Goal: Task Accomplishment & Management: Complete application form

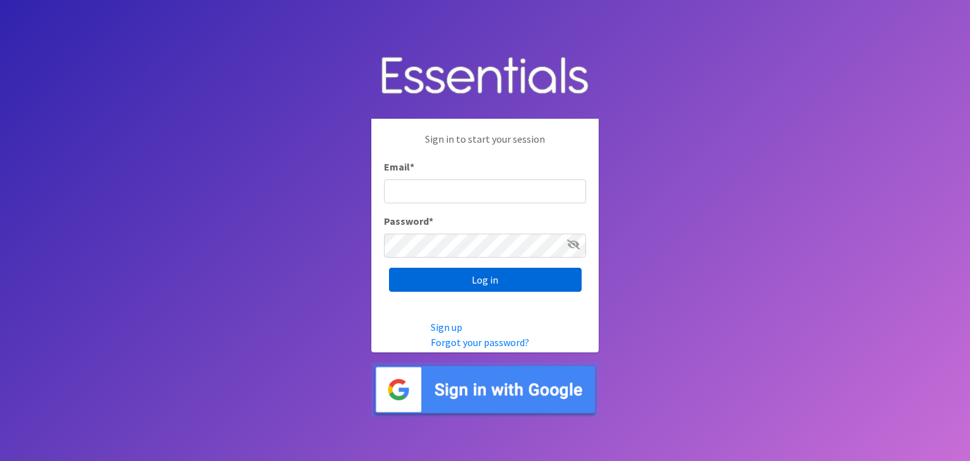
type input "[EMAIL_ADDRESS][DOMAIN_NAME]"
click at [473, 285] on input "Log in" at bounding box center [485, 280] width 193 height 24
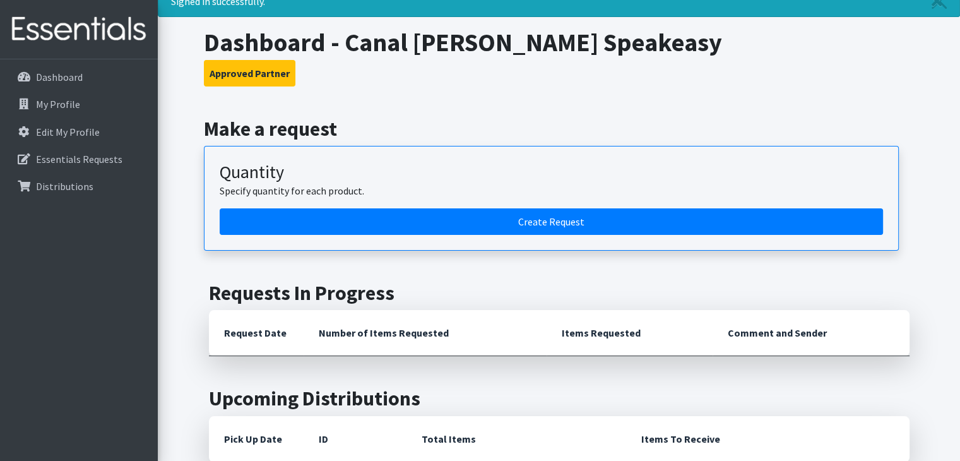
scroll to position [76, 0]
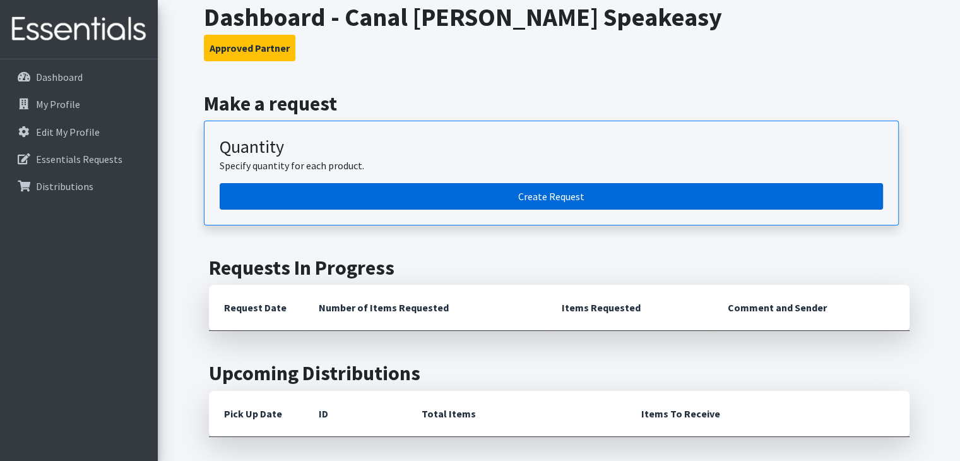
click at [565, 184] on link "Create Request" at bounding box center [552, 196] width 664 height 27
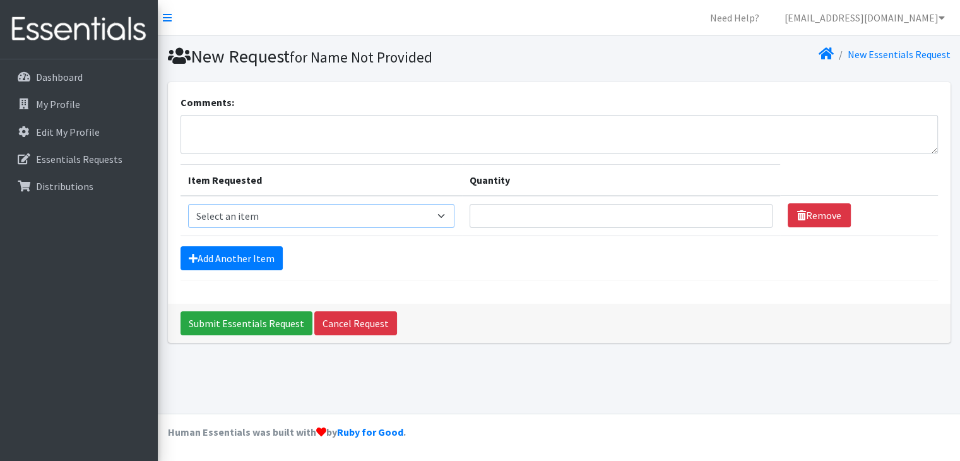
click at [444, 217] on select "Select an item Adult XXX Large Adult Large Adult XX Large Adult Medium Adult Sm…" at bounding box center [321, 216] width 266 height 24
select select "408"
click at [188, 204] on select "Select an item Adult XXX Large Adult Large Adult XX Large Adult Medium Adult Sm…" at bounding box center [321, 216] width 266 height 24
click at [497, 213] on input "Quantity" at bounding box center [622, 216] width 304 height 24
type input "175"
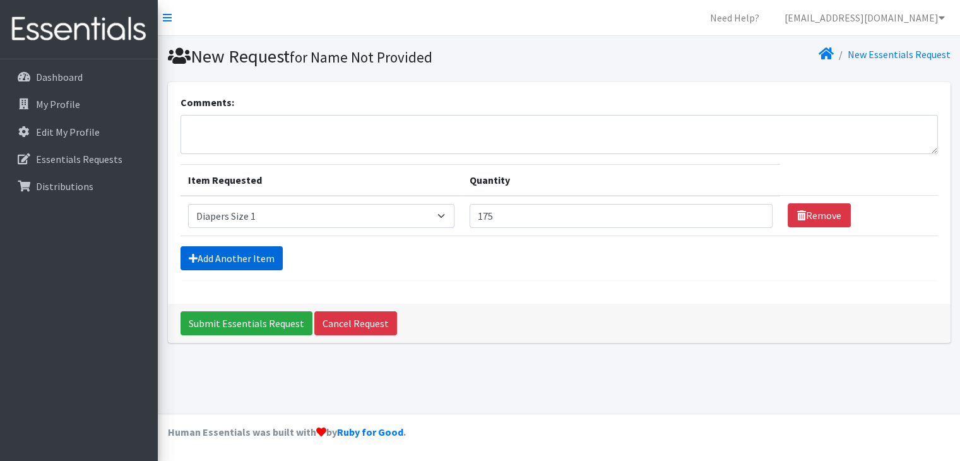
click at [246, 252] on link "Add Another Item" at bounding box center [232, 258] width 102 height 24
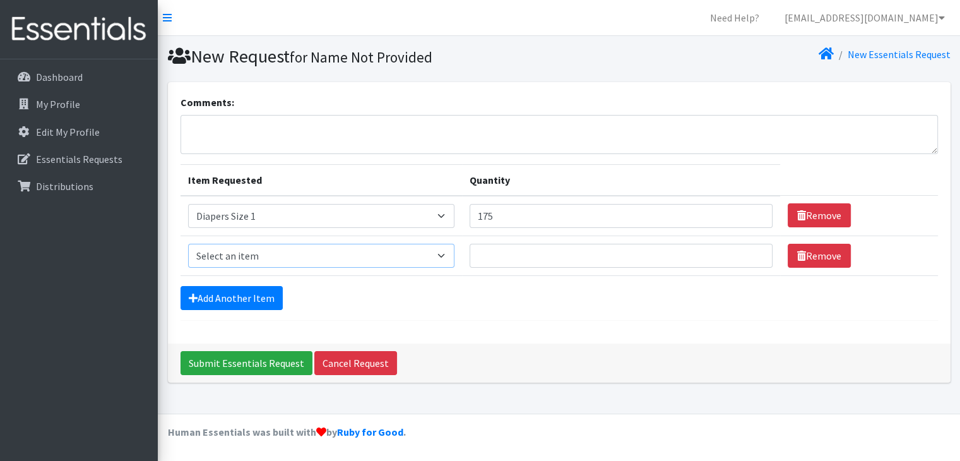
click at [253, 253] on select "Select an item Adult XXX Large Adult Large Adult XX Large Adult Medium Adult Sm…" at bounding box center [321, 256] width 266 height 24
select select "426"
click at [188, 244] on select "Select an item Adult XXX Large Adult Large Adult XX Large Adult Medium Adult Sm…" at bounding box center [321, 256] width 266 height 24
click at [487, 255] on input "Quantity" at bounding box center [622, 256] width 304 height 24
type input "50"
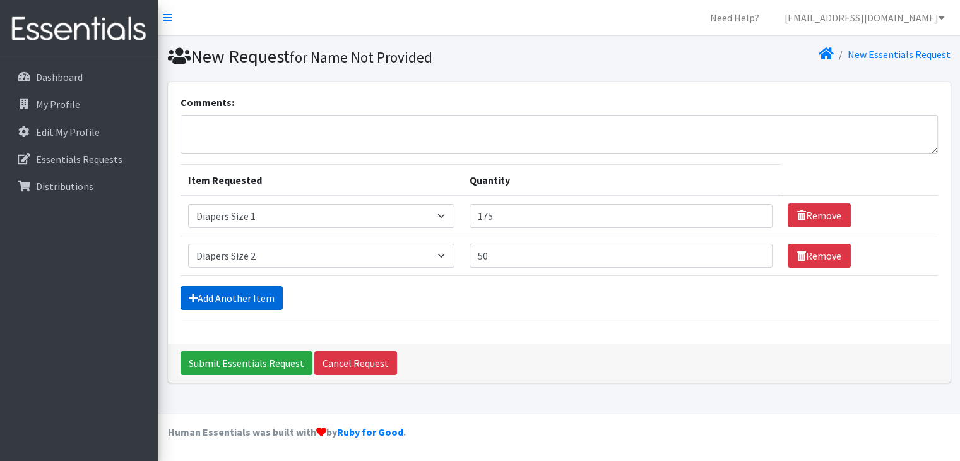
click at [213, 300] on link "Add Another Item" at bounding box center [232, 298] width 102 height 24
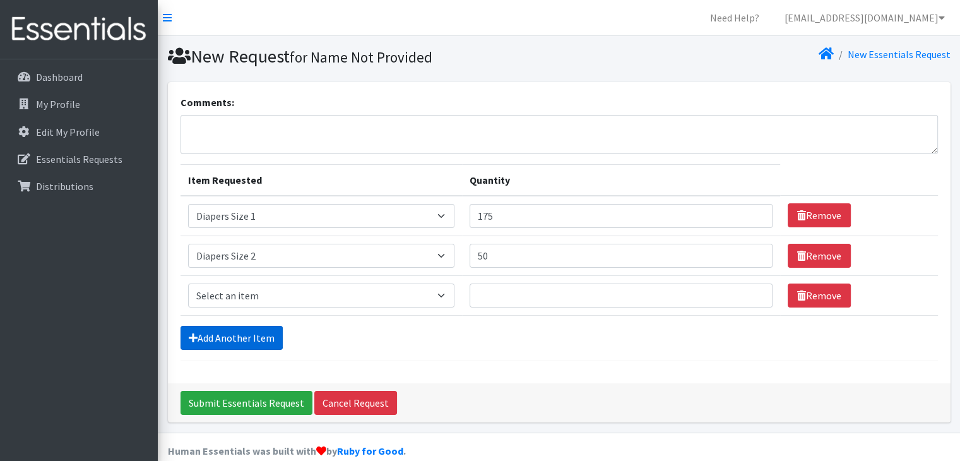
scroll to position [17, 0]
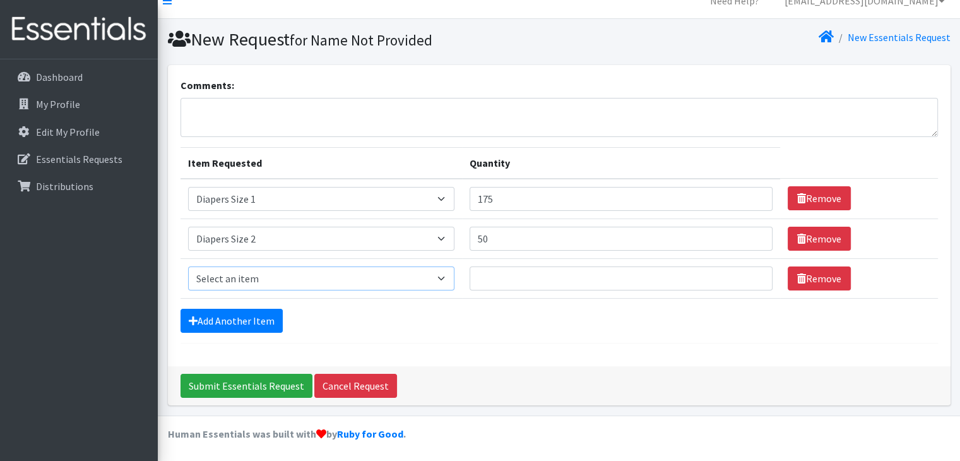
click at [441, 276] on select "Select an item Adult XXX Large Adult Large Adult XX Large Adult Medium Adult Sm…" at bounding box center [321, 278] width 266 height 24
select select "414"
click at [188, 266] on select "Select an item Adult XXX Large Adult Large Adult XX Large Adult Medium Adult Sm…" at bounding box center [321, 278] width 266 height 24
click at [505, 281] on input "Quantity" at bounding box center [622, 278] width 304 height 24
type input "250"
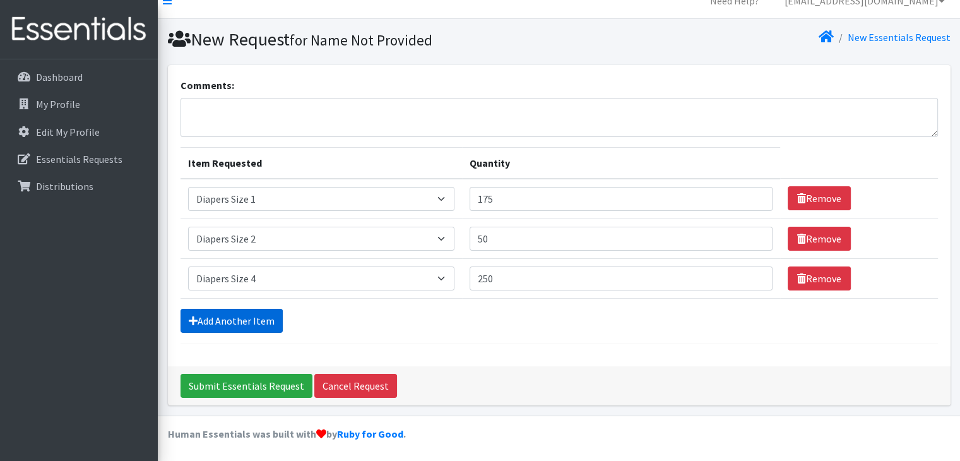
click at [225, 321] on link "Add Another Item" at bounding box center [232, 321] width 102 height 24
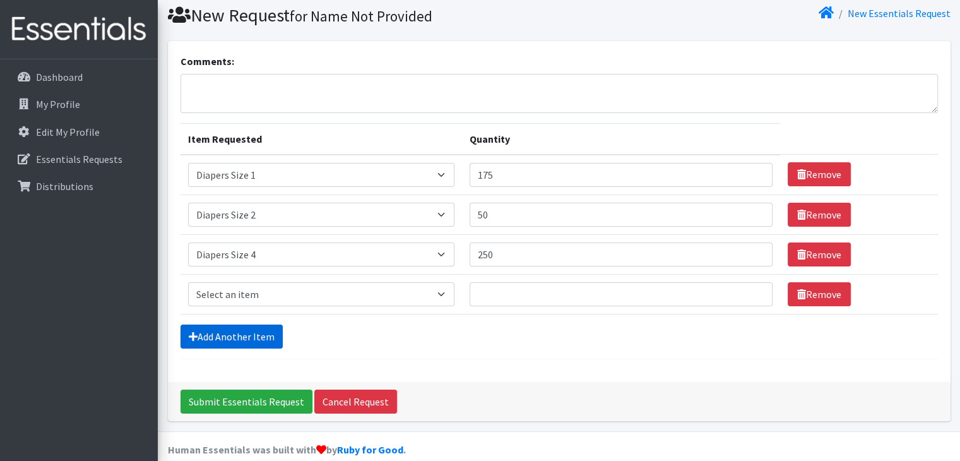
scroll to position [57, 0]
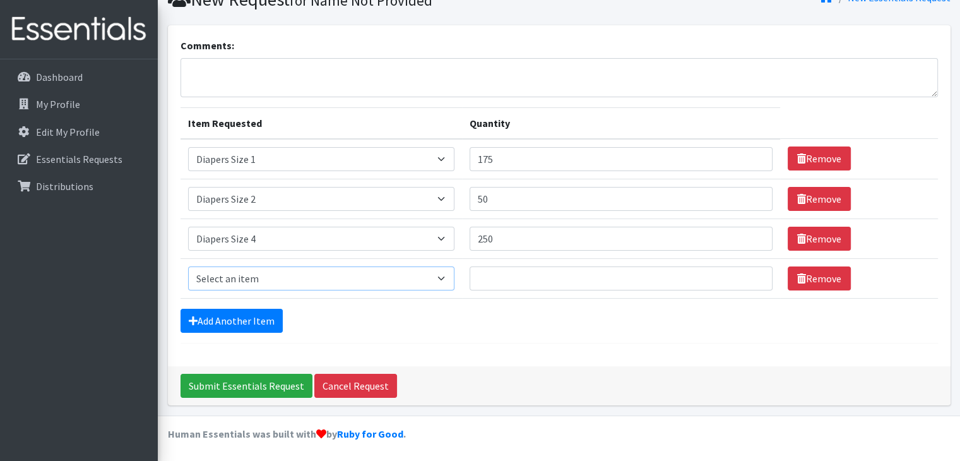
click at [288, 281] on select "Select an item Adult XXX Large Adult Large Adult XX Large Adult Medium Adult Sm…" at bounding box center [321, 278] width 266 height 24
select select "415"
click at [188, 266] on select "Select an item Adult XXX Large Adult Large Adult XX Large Adult Medium Adult Sm…" at bounding box center [321, 278] width 266 height 24
click at [501, 280] on input "Quantity" at bounding box center [622, 278] width 304 height 24
type input "300"
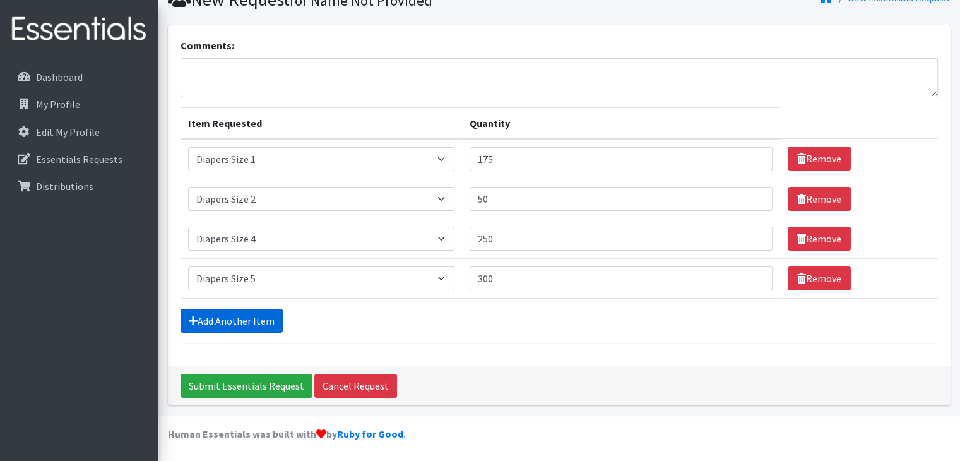
click at [251, 323] on link "Add Another Item" at bounding box center [232, 321] width 102 height 24
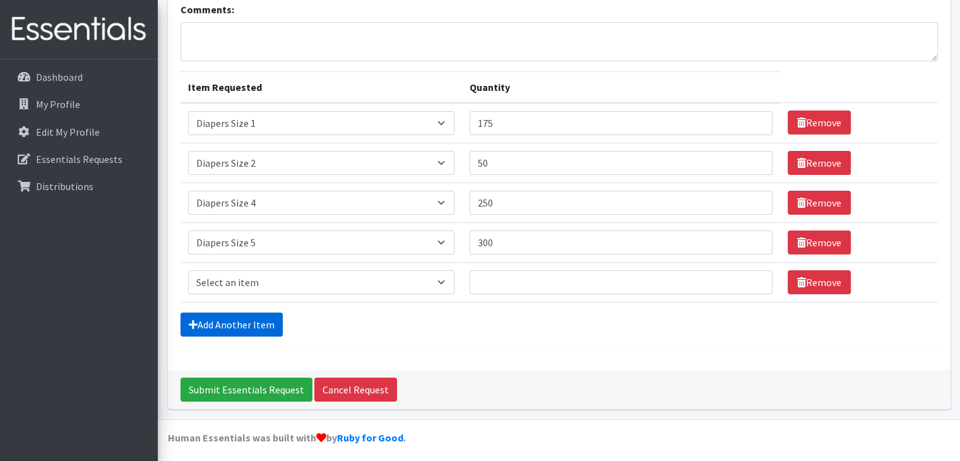
scroll to position [96, 0]
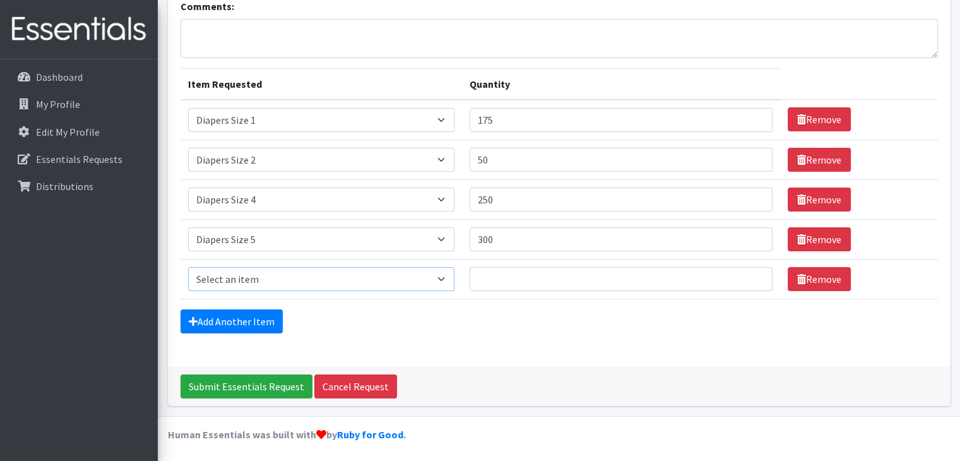
click at [437, 277] on select "Select an item Adult XXX Large Adult Large Adult XX Large Adult Medium Adult Sm…" at bounding box center [321, 279] width 266 height 24
select select "417"
click at [188, 267] on select "Select an item Adult XXX Large Adult Large Adult XX Large Adult Medium Adult Sm…" at bounding box center [321, 279] width 266 height 24
click at [497, 270] on input "Quantity" at bounding box center [622, 279] width 304 height 24
type input "200"
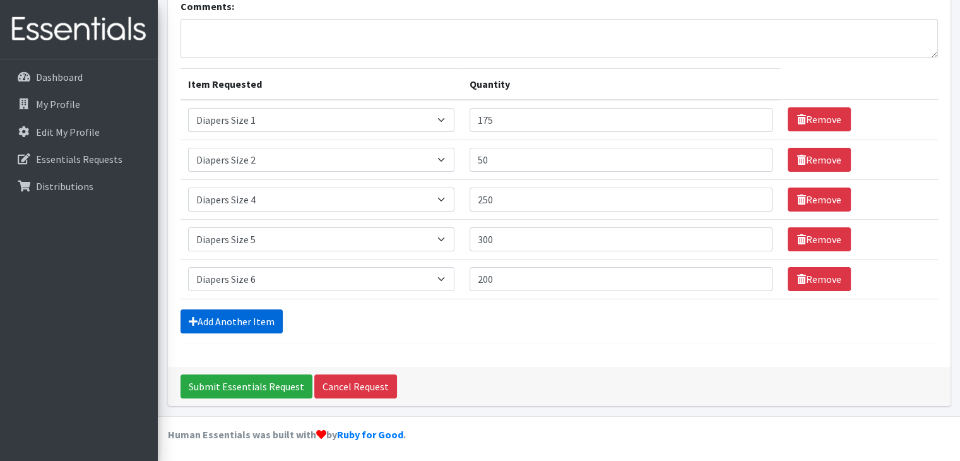
click at [259, 314] on link "Add Another Item" at bounding box center [232, 321] width 102 height 24
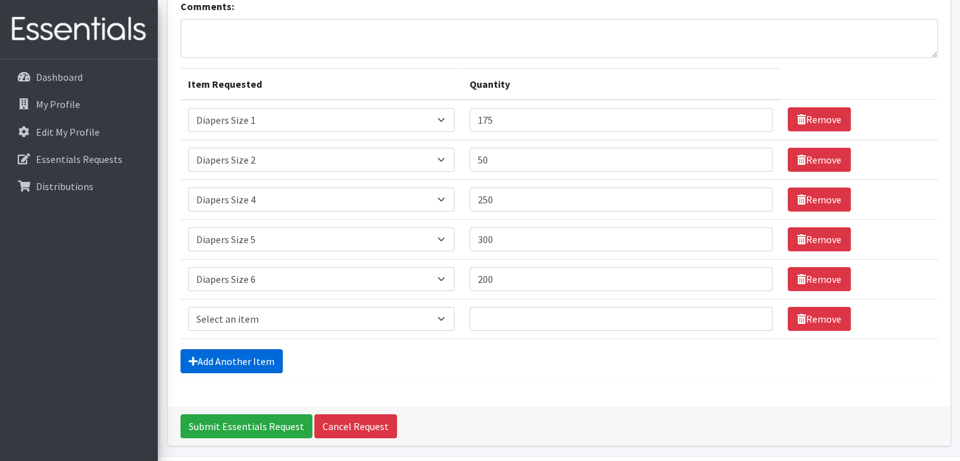
scroll to position [136, 0]
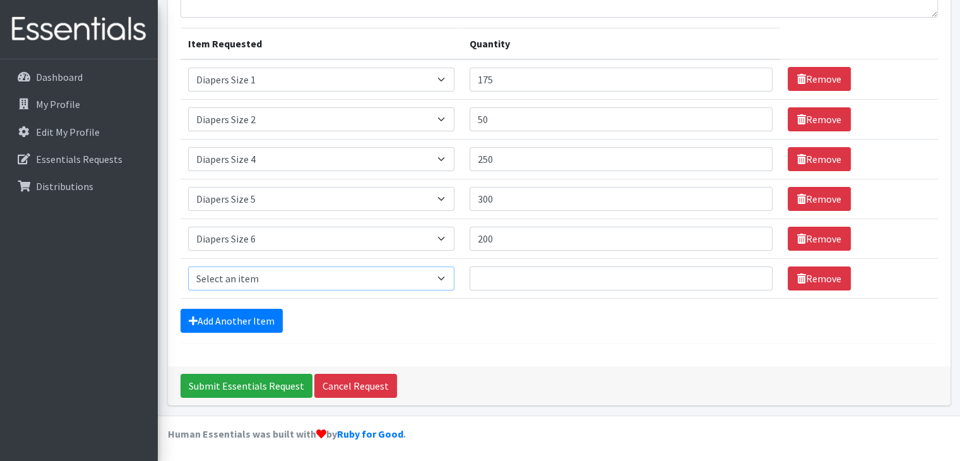
click at [300, 278] on select "Select an item Adult XXX Large Adult Large Adult XX Large Adult Medium Adult Sm…" at bounding box center [321, 278] width 266 height 24
select select "4739"
click at [188, 266] on select "Select an item Adult XXX Large Adult Large Adult XX Large Adult Medium Adult Sm…" at bounding box center [321, 278] width 266 height 24
click at [506, 285] on input "Quantity" at bounding box center [622, 278] width 304 height 24
type input "200"
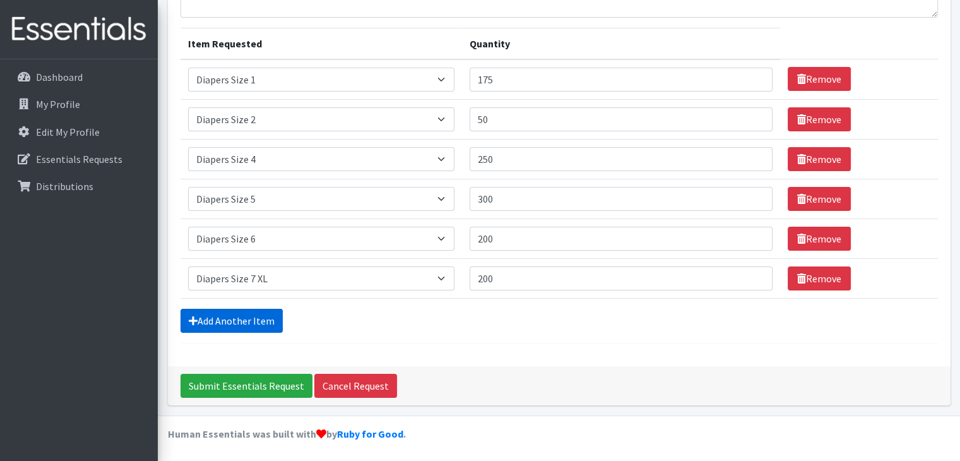
click at [235, 323] on link "Add Another Item" at bounding box center [232, 321] width 102 height 24
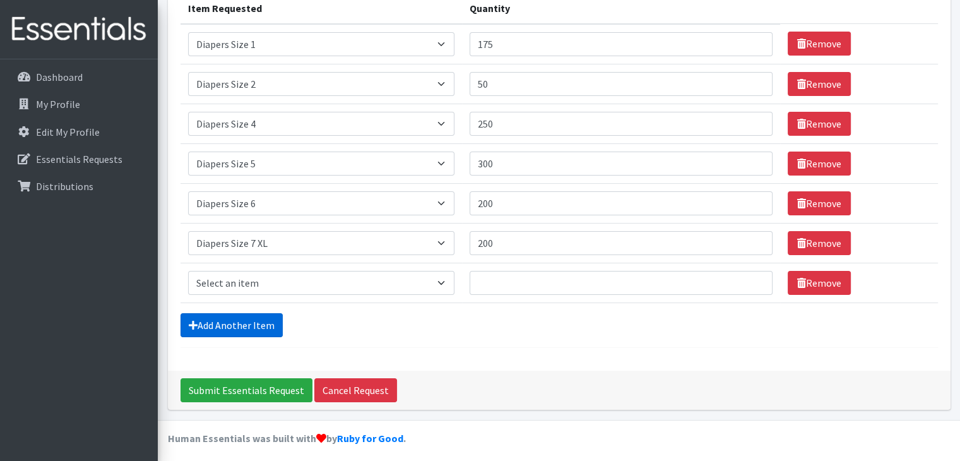
scroll to position [176, 0]
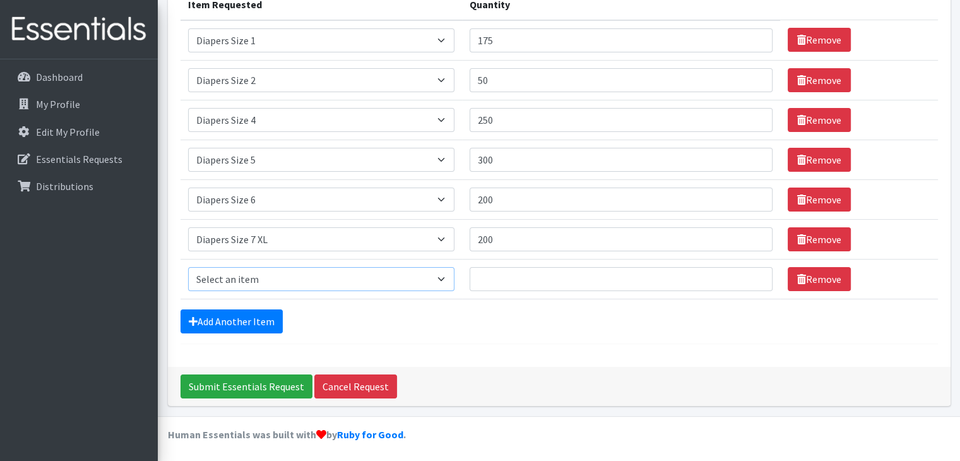
click at [321, 280] on select "Select an item Adult XXX Large Adult Large Adult XX Large Adult Medium Adult Sm…" at bounding box center [321, 279] width 266 height 24
click at [188, 267] on select "Select an item Adult XXX Large Adult Large Adult XX Large Adult Medium Adult Sm…" at bounding box center [321, 279] width 266 height 24
click at [442, 282] on select "Select an item Adult XXX Large Adult Large Adult XX Large Adult Medium Adult Sm…" at bounding box center [321, 279] width 266 height 24
select select "2927"
click at [188, 267] on select "Select an item Adult XXX Large Adult Large Adult XX Large Adult Medium Adult Sm…" at bounding box center [321, 279] width 266 height 24
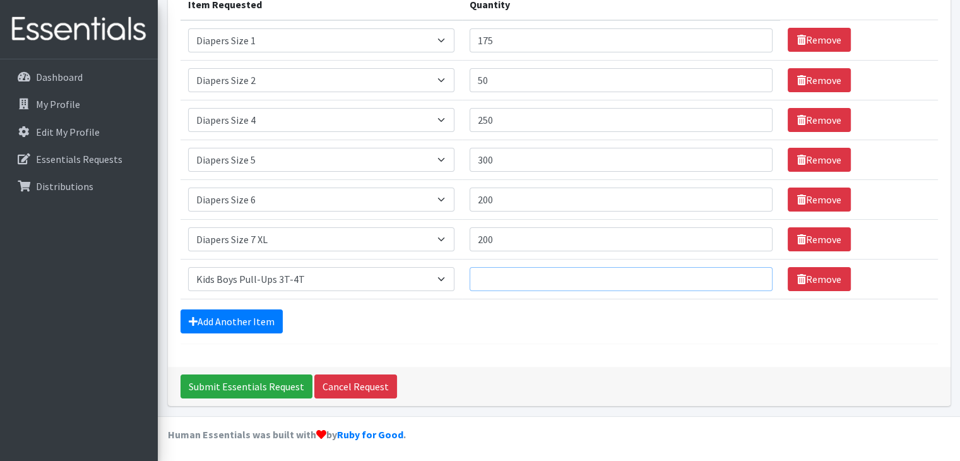
click at [498, 276] on input "Quantity" at bounding box center [622, 279] width 304 height 24
type input "200"
click at [220, 319] on link "Add Another Item" at bounding box center [232, 321] width 102 height 24
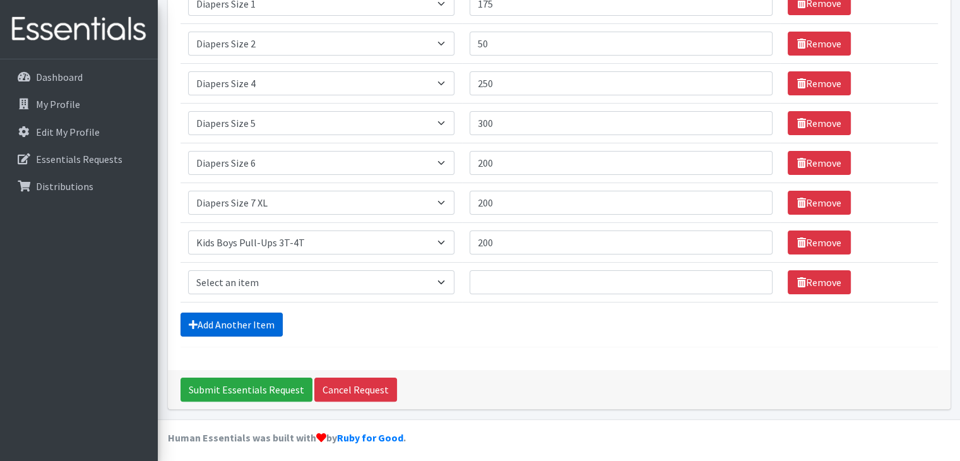
scroll to position [215, 0]
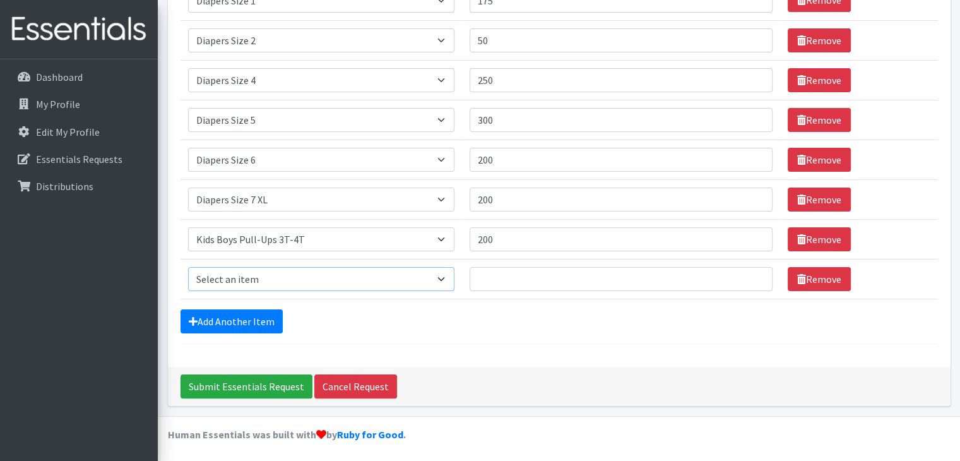
click at [227, 282] on select "Select an item Adult XXX Large Adult Large Adult XX Large Adult Medium Adult Sm…" at bounding box center [321, 279] width 266 height 24
select select "2929"
click at [188, 267] on select "Select an item Adult XXX Large Adult Large Adult XX Large Adult Medium Adult Sm…" at bounding box center [321, 279] width 266 height 24
click at [484, 276] on input "Quantity" at bounding box center [622, 279] width 304 height 24
click at [499, 241] on input "200" at bounding box center [622, 239] width 304 height 24
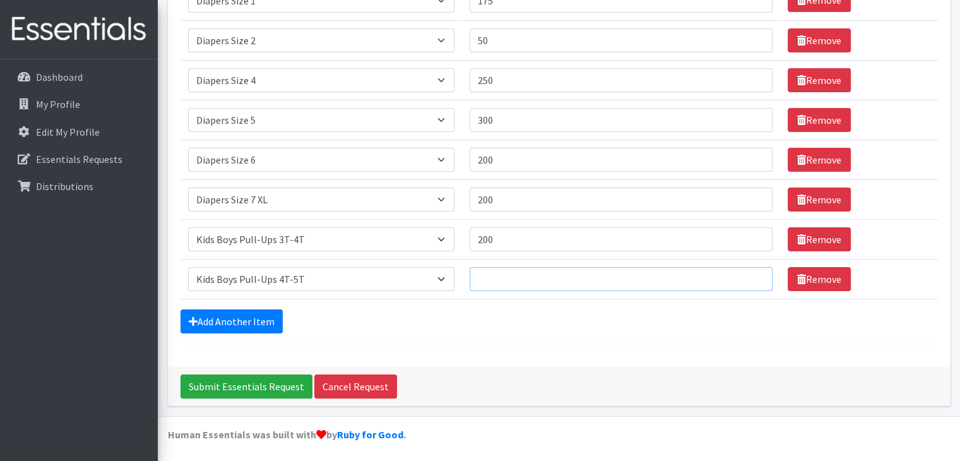
click at [491, 276] on input "Quantity" at bounding box center [622, 279] width 304 height 24
type input "500"
click at [223, 319] on link "Add Another Item" at bounding box center [232, 321] width 102 height 24
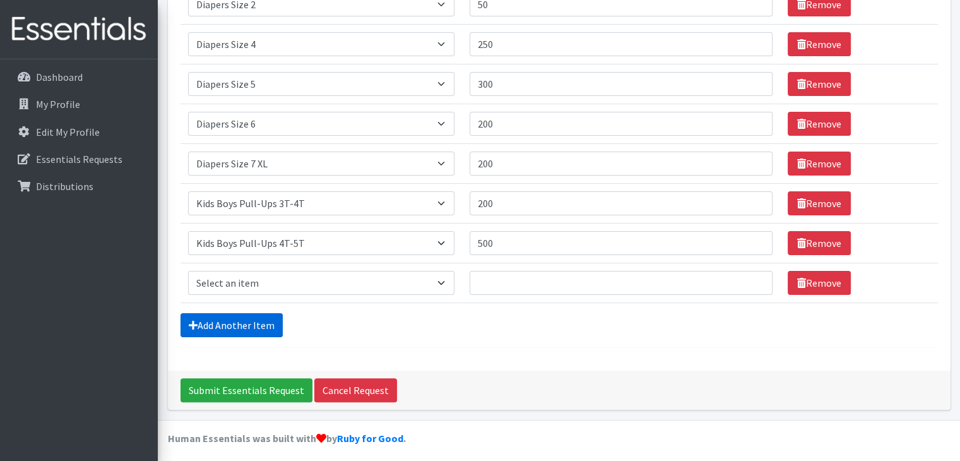
scroll to position [255, 0]
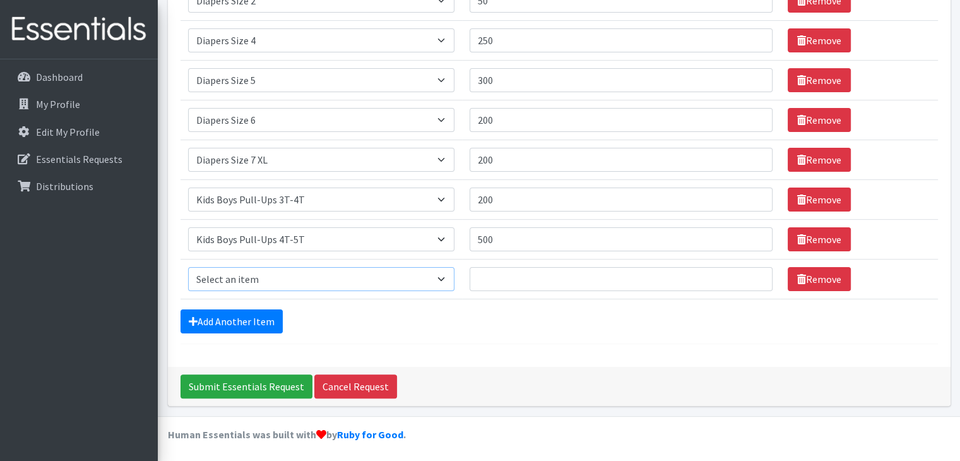
click at [433, 282] on select "Select an item Adult XXX Large Adult Large Adult XX Large Adult Medium Adult Sm…" at bounding box center [321, 279] width 266 height 24
select select "11444"
click at [188, 267] on select "Select an item Adult XXX Large Adult Large Adult XX Large Adult Medium Adult Sm…" at bounding box center [321, 279] width 266 height 24
click at [486, 278] on input "Quantity" at bounding box center [622, 279] width 304 height 24
type input "4"
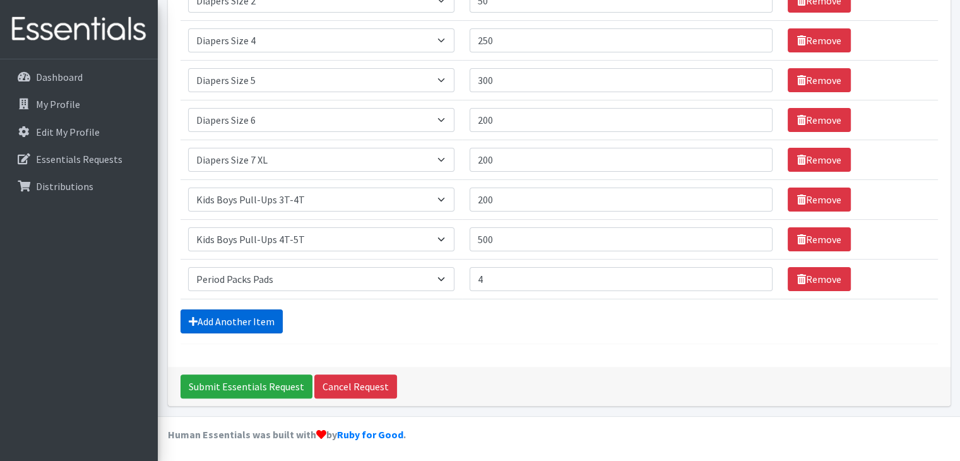
click at [241, 320] on link "Add Another Item" at bounding box center [232, 321] width 102 height 24
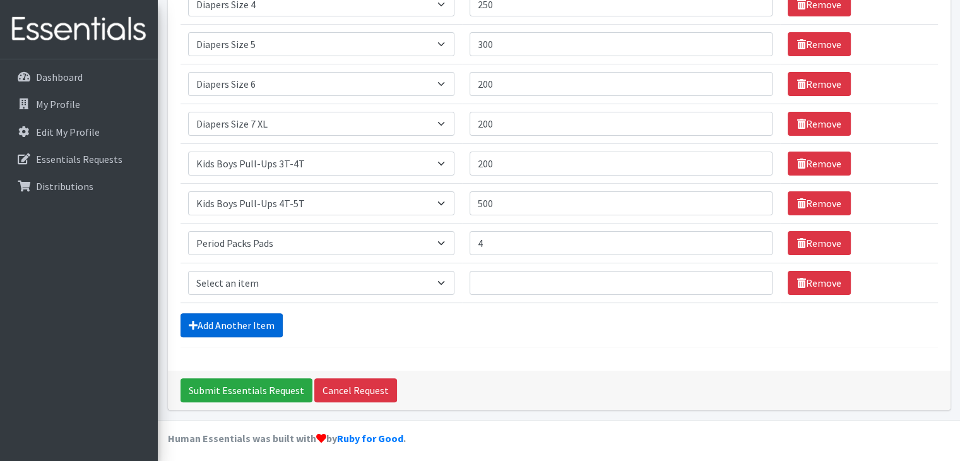
scroll to position [295, 0]
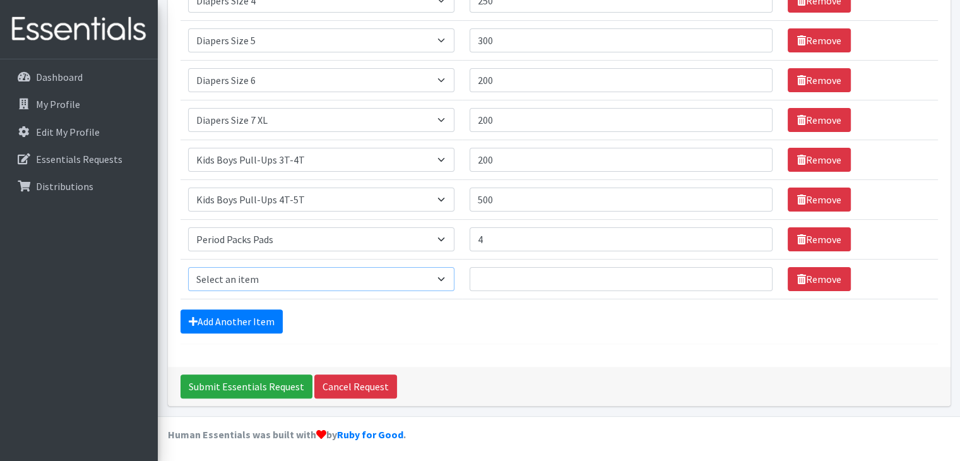
click at [327, 275] on select "Select an item Adult XXX Large Adult Large Adult XX Large Adult Medium Adult Sm…" at bounding box center [321, 279] width 266 height 24
select select "11445"
click at [188, 267] on select "Select an item Adult XXX Large Adult Large Adult XX Large Adult Medium Adult Sm…" at bounding box center [321, 279] width 266 height 24
click at [489, 278] on input "Quantity" at bounding box center [622, 279] width 304 height 24
type input "4"
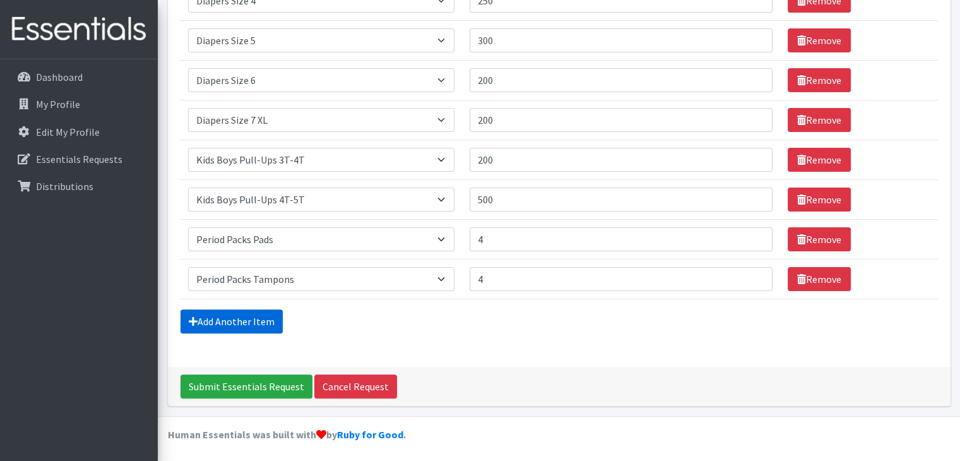
click at [221, 314] on link "Add Another Item" at bounding box center [232, 321] width 102 height 24
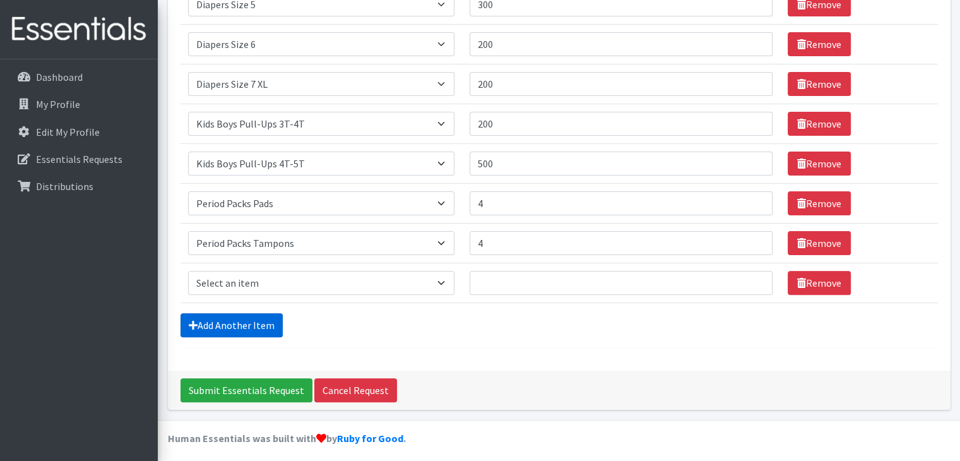
scroll to position [334, 0]
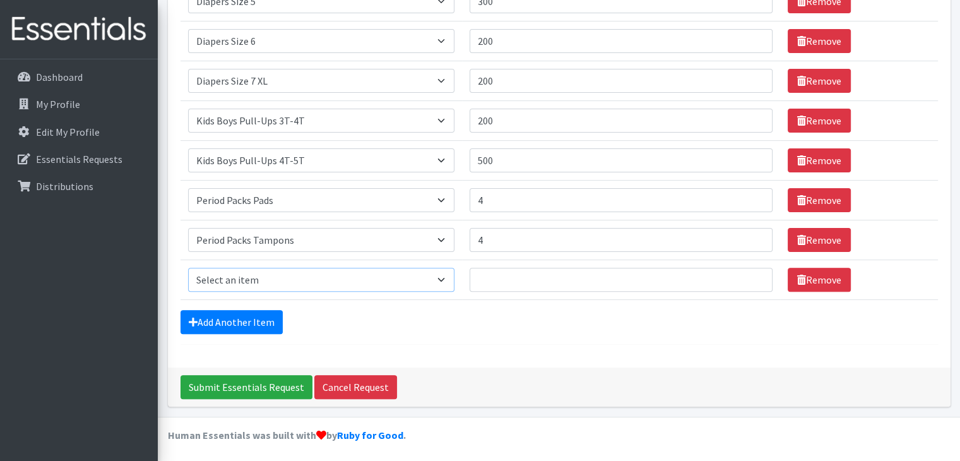
click at [273, 280] on select "Select an item Adult XXX Large Adult Large Adult XX Large Adult Medium Adult Sm…" at bounding box center [321, 280] width 266 height 24
select select "4828"
click at [188, 268] on select "Select an item Adult XXX Large Adult Large Adult XX Large Adult Medium Adult Sm…" at bounding box center [321, 280] width 266 height 24
click at [495, 284] on input "Quantity" at bounding box center [622, 280] width 304 height 24
type input "25"
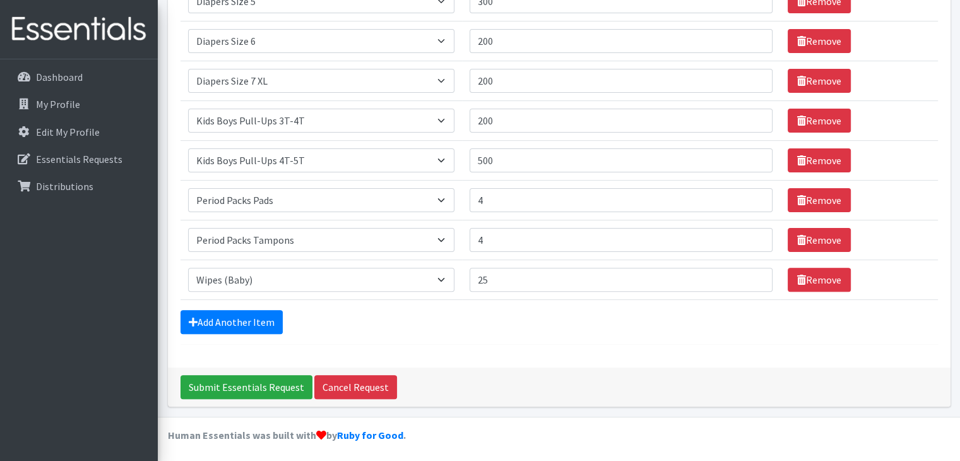
click at [326, 324] on div "Add Another Item" at bounding box center [560, 322] width 758 height 24
click at [500, 119] on input "200" at bounding box center [622, 121] width 304 height 24
type input "250"
click at [543, 304] on form "Comments: Item Requested Quantity Item Requested Select an item Adult XXX Large…" at bounding box center [560, 53] width 758 height 584
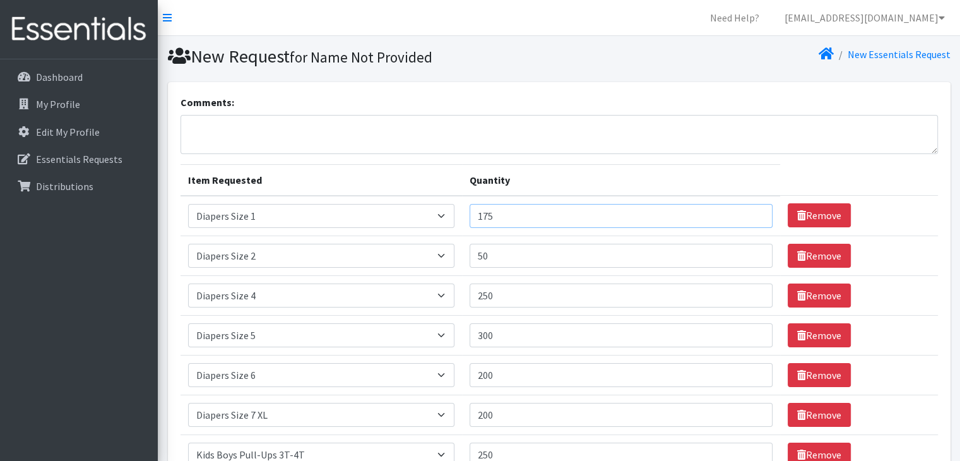
click at [540, 213] on input "175" at bounding box center [622, 216] width 304 height 24
type input "150"
click at [587, 144] on textarea "Comments:" at bounding box center [560, 134] width 758 height 39
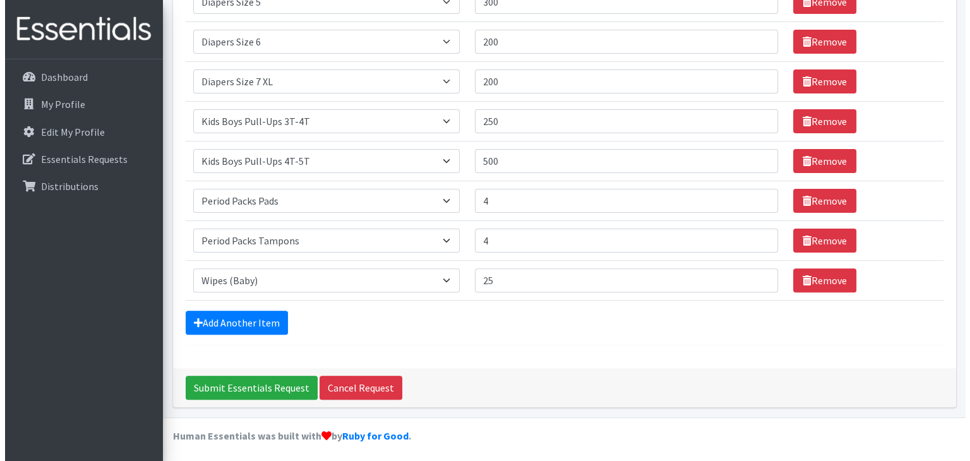
scroll to position [334, 0]
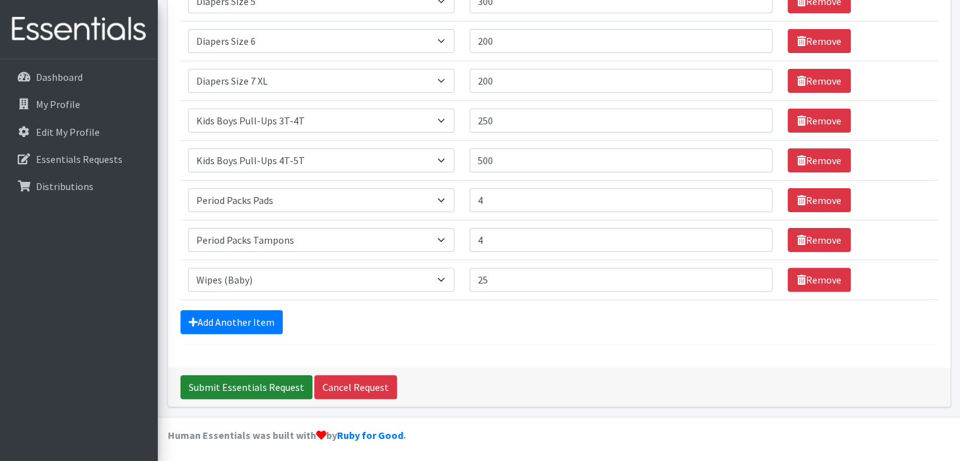
click at [246, 385] on input "Submit Essentials Request" at bounding box center [247, 387] width 132 height 24
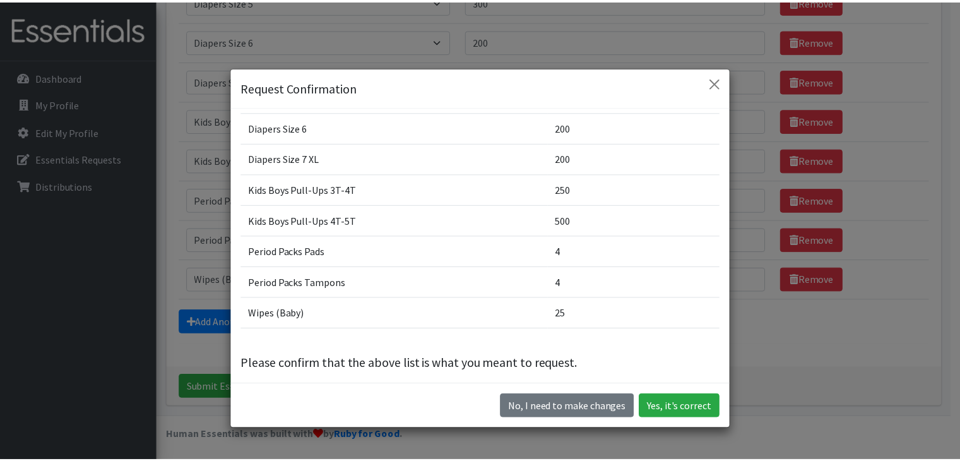
scroll to position [169, 0]
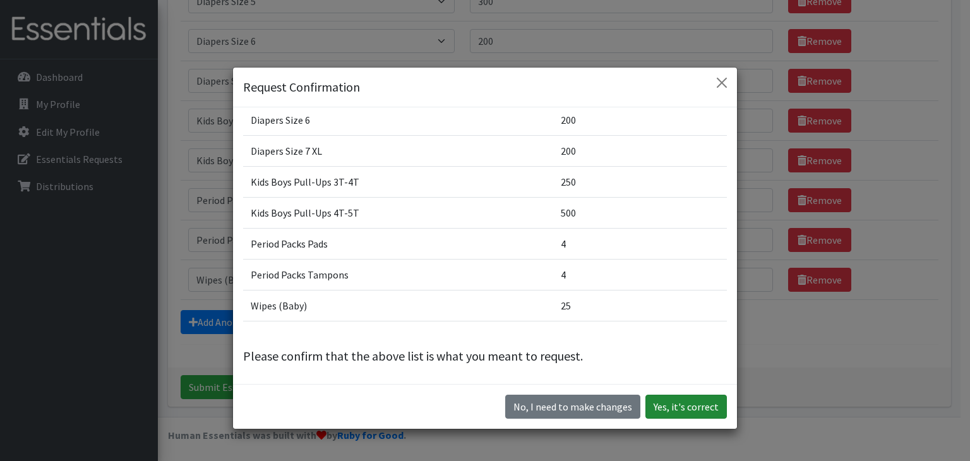
click at [684, 405] on button "Yes, it's correct" at bounding box center [685, 407] width 81 height 24
